Goal: Obtain resource: Download file/media

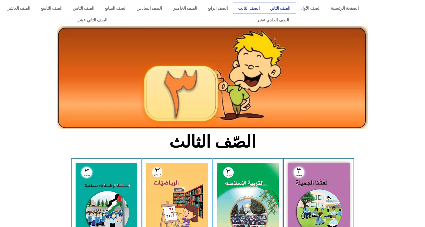
click at [285, 9] on link "الصف الثاني" at bounding box center [280, 9] width 31 height 12
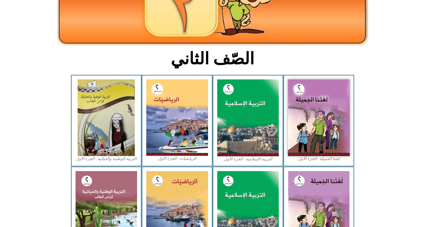
scroll to position [102, 0]
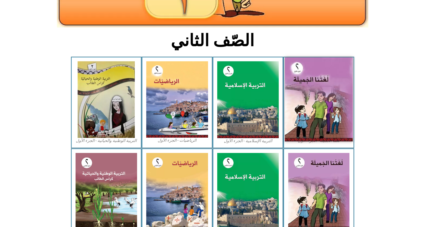
click at [307, 101] on img at bounding box center [319, 99] width 68 height 84
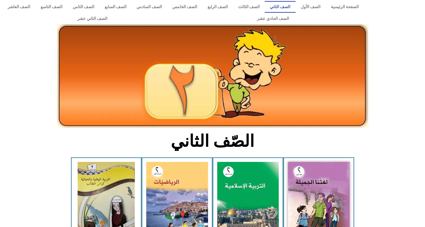
scroll to position [0, 0]
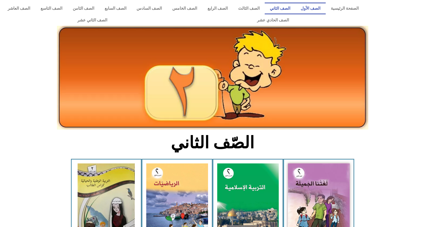
click at [316, 4] on link "الصف الأول" at bounding box center [310, 9] width 30 height 12
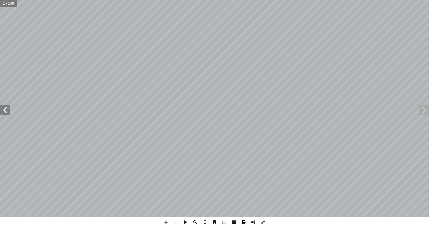
click at [243, 223] on span at bounding box center [244, 222] width 10 height 10
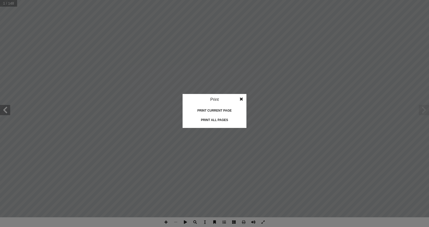
click at [220, 119] on div "Print all pages" at bounding box center [214, 120] width 51 height 8
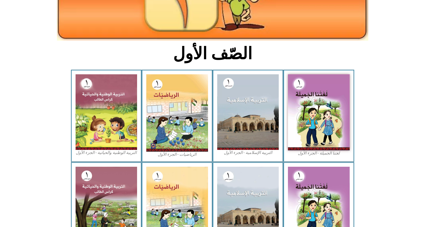
scroll to position [77, 0]
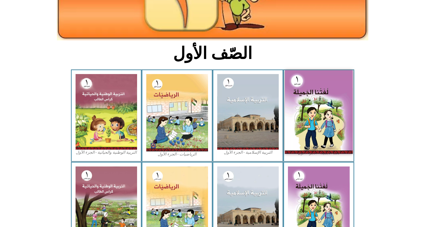
click at [332, 123] on img at bounding box center [319, 112] width 68 height 84
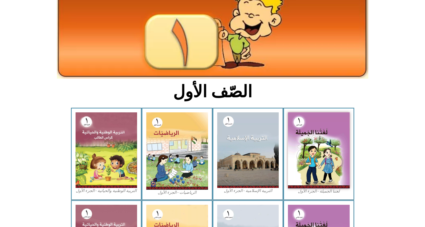
scroll to position [0, 0]
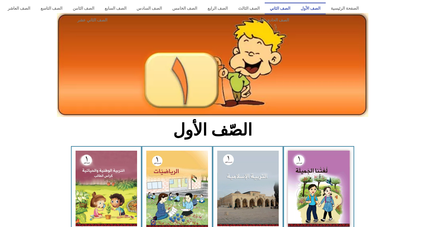
click at [287, 8] on link "الصف الثاني" at bounding box center [280, 9] width 31 height 12
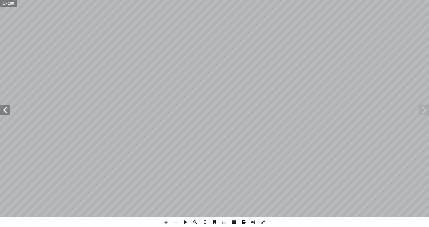
click at [245, 222] on span at bounding box center [244, 222] width 10 height 10
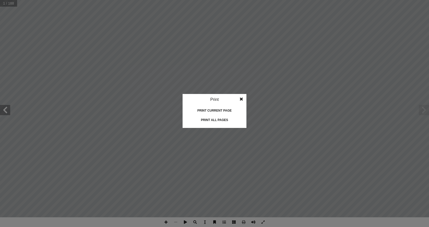
click at [226, 120] on div "Print all pages" at bounding box center [214, 120] width 51 height 8
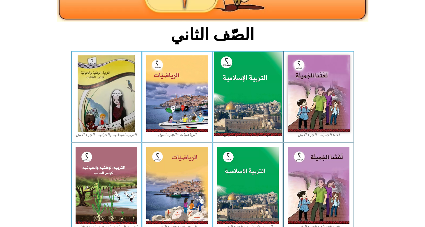
scroll to position [115, 0]
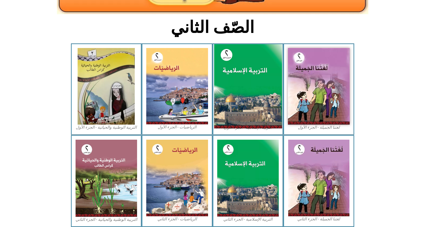
click at [251, 88] on img at bounding box center [248, 86] width 68 height 84
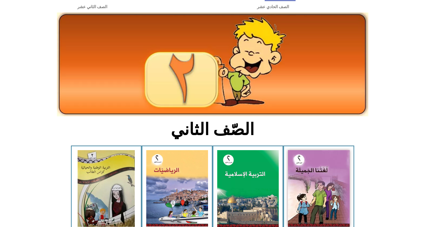
scroll to position [0, 0]
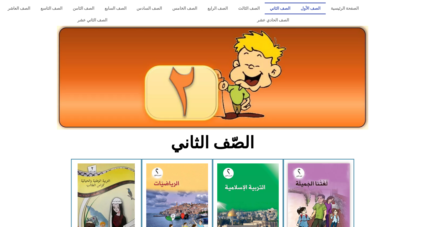
click at [315, 9] on link "الصف الأول" at bounding box center [310, 9] width 30 height 12
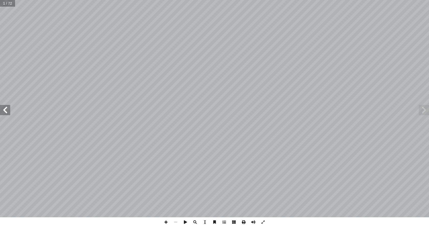
click at [244, 221] on span at bounding box center [244, 222] width 10 height 10
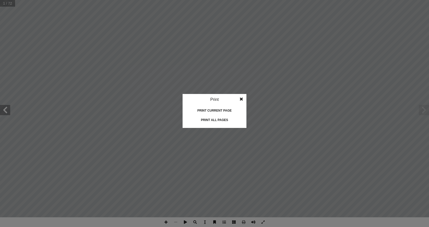
click at [225, 122] on div "Print all pages" at bounding box center [214, 120] width 51 height 8
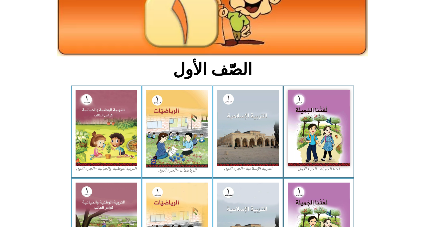
scroll to position [77, 0]
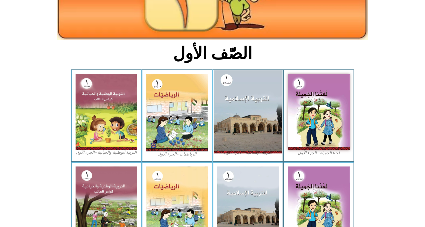
click at [242, 109] on img at bounding box center [248, 111] width 68 height 83
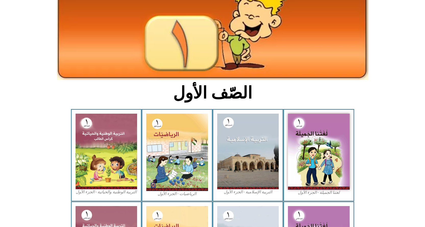
scroll to position [0, 0]
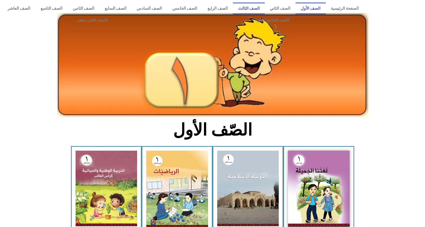
click at [258, 9] on link "الصف الثالث" at bounding box center [249, 9] width 32 height 12
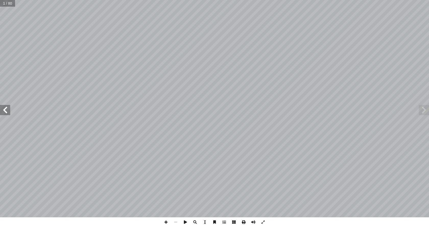
click at [245, 223] on span at bounding box center [244, 222] width 10 height 10
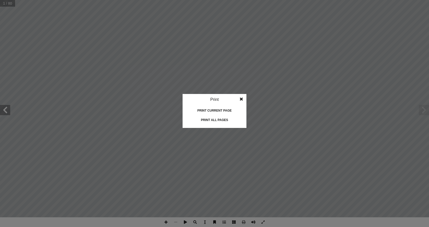
click at [223, 119] on div "Print all pages" at bounding box center [214, 120] width 51 height 8
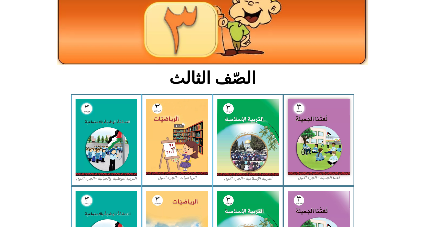
scroll to position [77, 0]
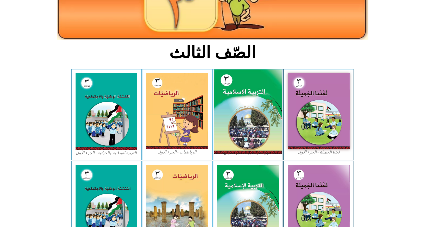
click at [250, 102] on img at bounding box center [248, 111] width 68 height 84
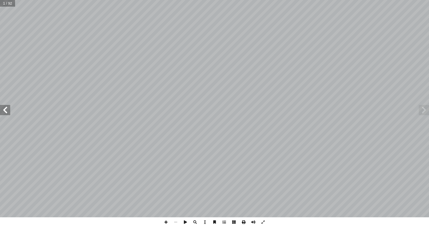
click at [244, 222] on span at bounding box center [244, 222] width 10 height 10
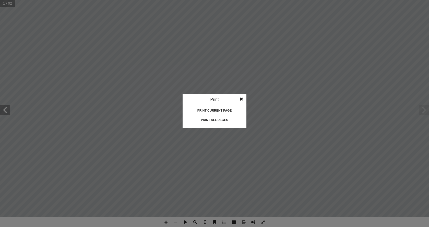
click at [220, 116] on div "Print all pages" at bounding box center [214, 120] width 51 height 8
